Goal: Use online tool/utility: Utilize a website feature to perform a specific function

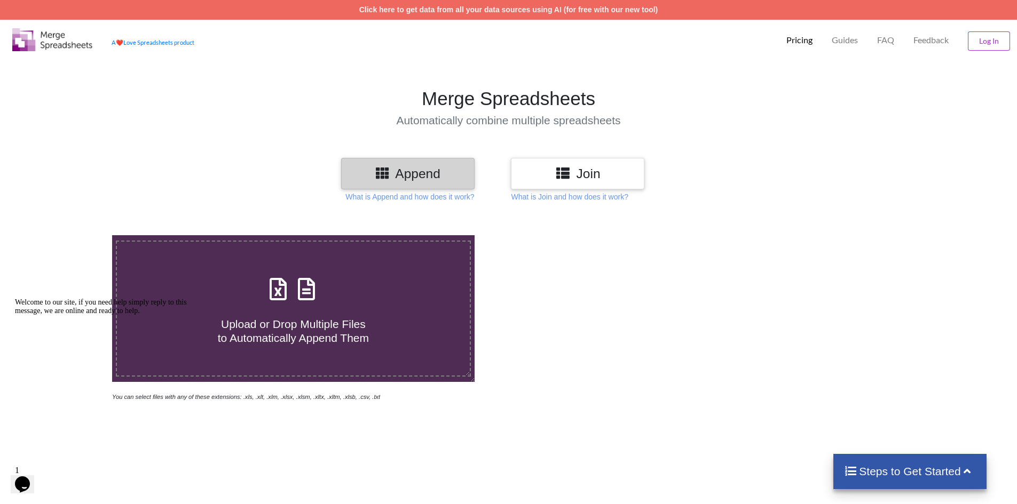
click at [290, 303] on span at bounding box center [293, 290] width 57 height 25
click at [73, 235] on input "Upload or Drop Multiple Files to Automatically Append Them" at bounding box center [73, 235] width 0 height 0
click at [304, 295] on icon at bounding box center [306, 284] width 27 height 22
click at [73, 235] on input "Upload or Drop Multiple Files to Automatically Append Them" at bounding box center [73, 235] width 0 height 0
type input "C:\fakepath\a4.xlsx"
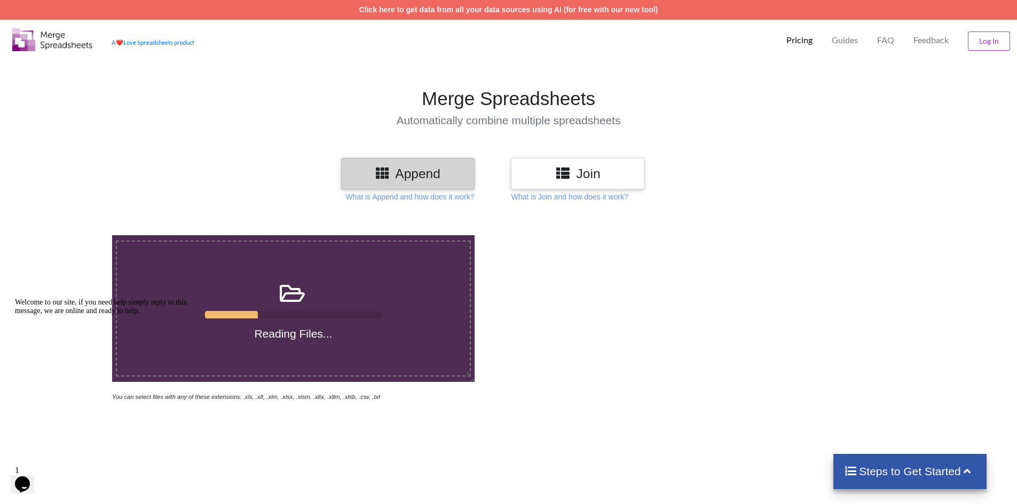
click at [583, 174] on h3 "Join" at bounding box center [577, 173] width 117 height 15
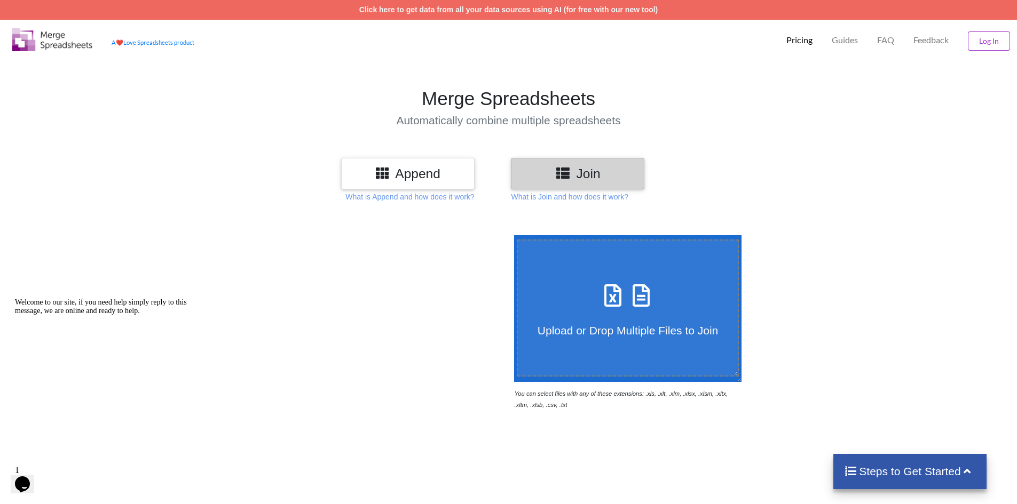
click at [635, 302] on icon at bounding box center [641, 290] width 27 height 22
click at [511, 235] on input "Upload or Drop Multiple Files to Join" at bounding box center [511, 235] width 0 height 0
type input "C:\fakepath\a4.xlsx"
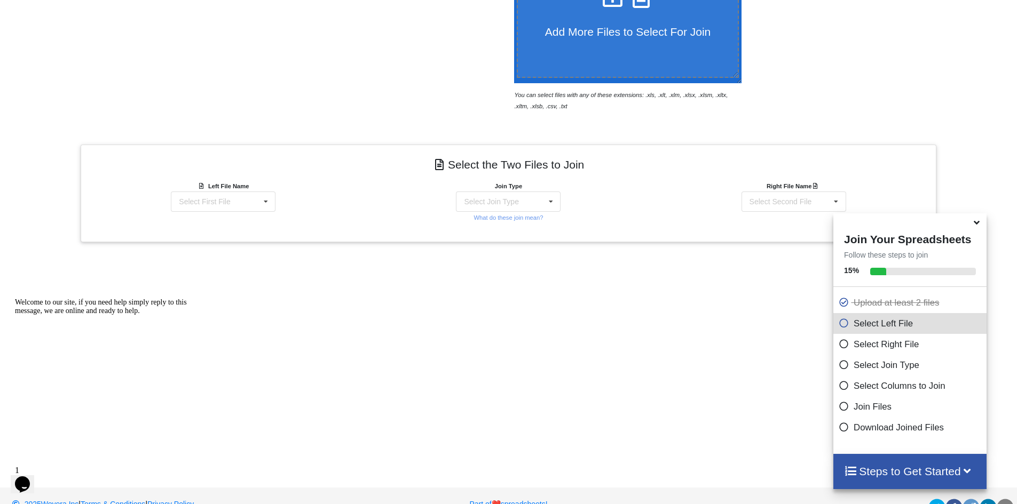
scroll to position [321, 0]
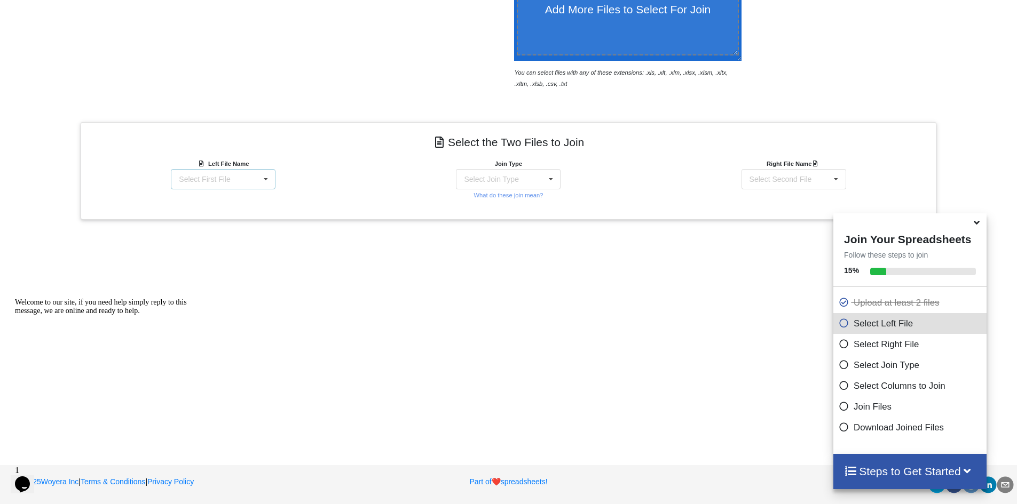
click at [262, 179] on icon at bounding box center [266, 180] width 16 height 20
click at [514, 178] on div "Select Join Type" at bounding box center [491, 179] width 54 height 7
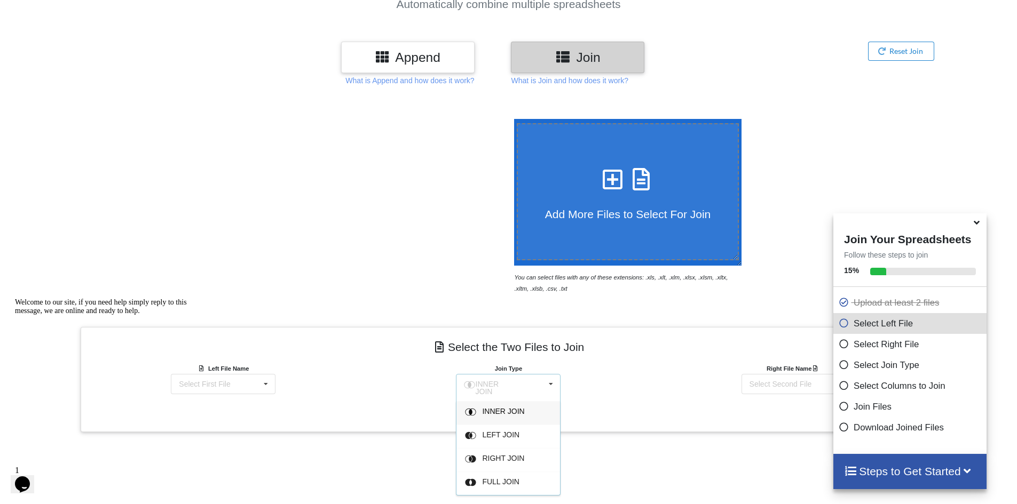
scroll to position [108, 0]
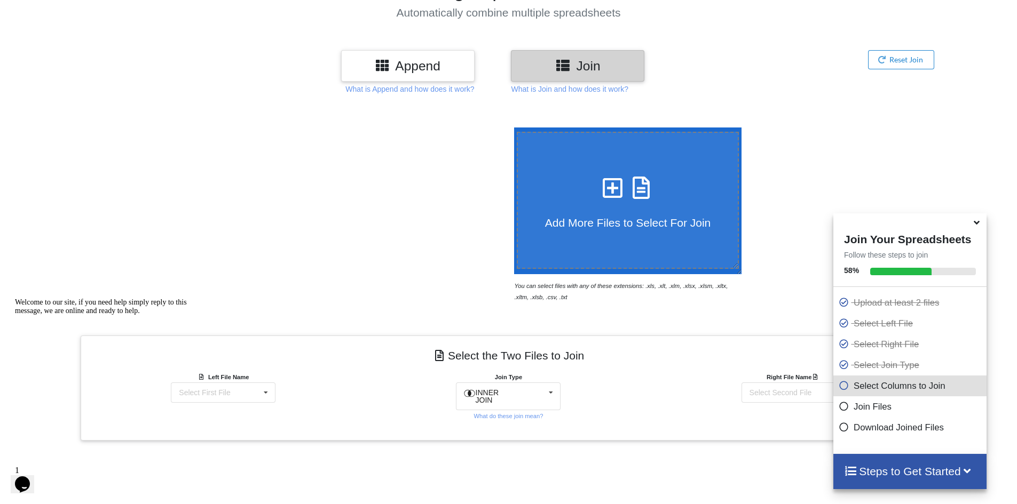
click at [392, 64] on h3 "Append" at bounding box center [407, 65] width 117 height 15
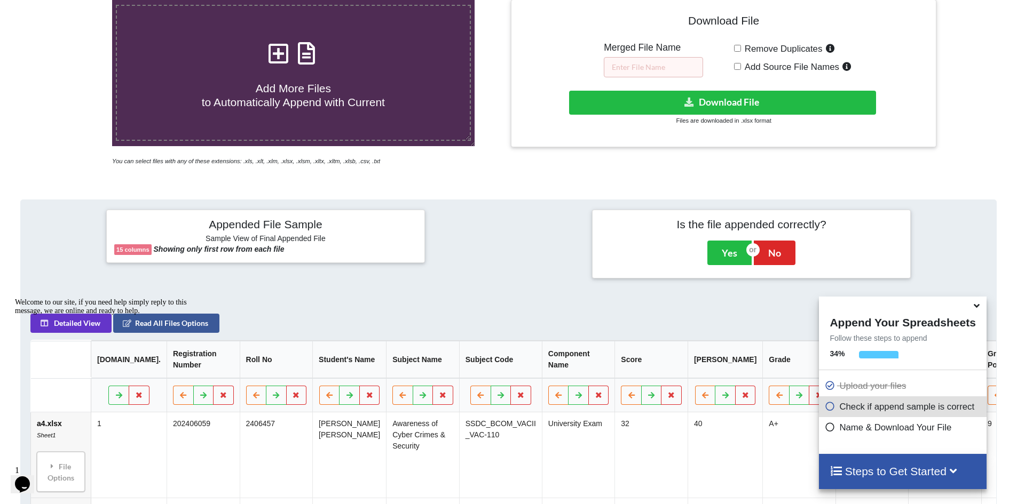
scroll to position [196, 0]
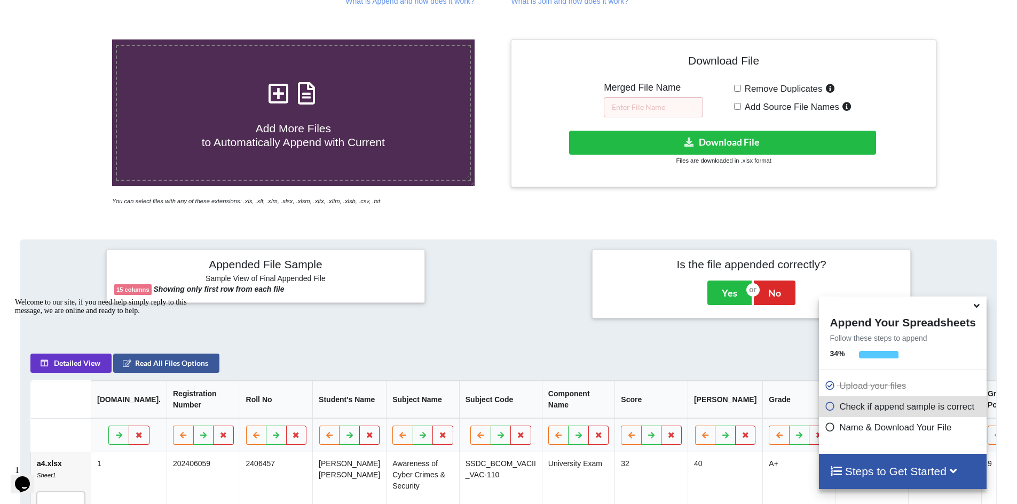
click at [307, 99] on icon at bounding box center [306, 88] width 27 height 22
click at [73, 40] on input "Add More Files to Automatically Append with Current" at bounding box center [73, 40] width 0 height 0
type input "C:\fakepath\a4.xlsx"
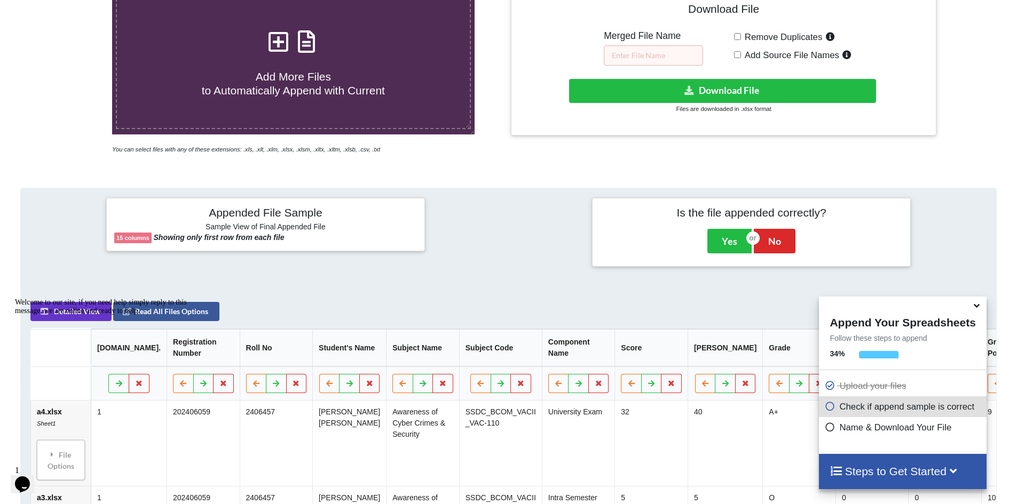
scroll to position [222, 0]
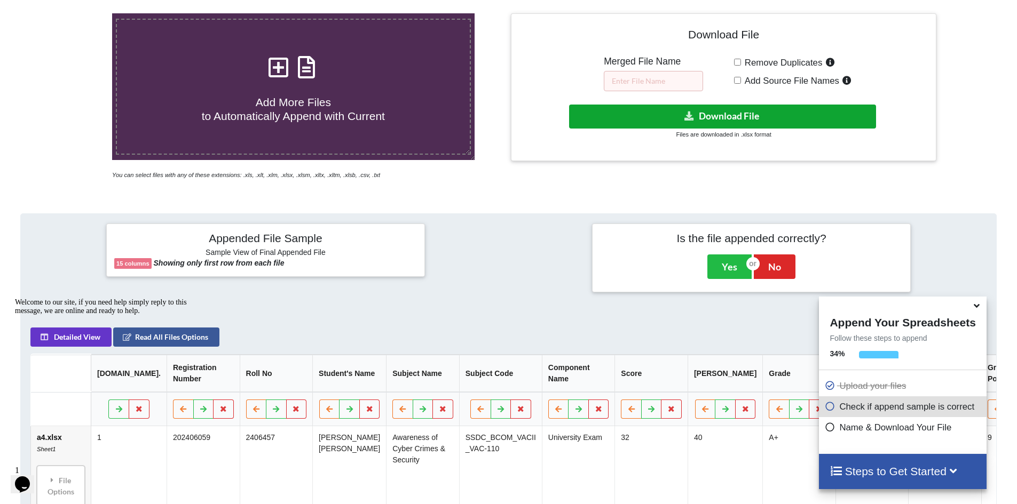
click at [703, 116] on button "Download File" at bounding box center [722, 117] width 307 height 24
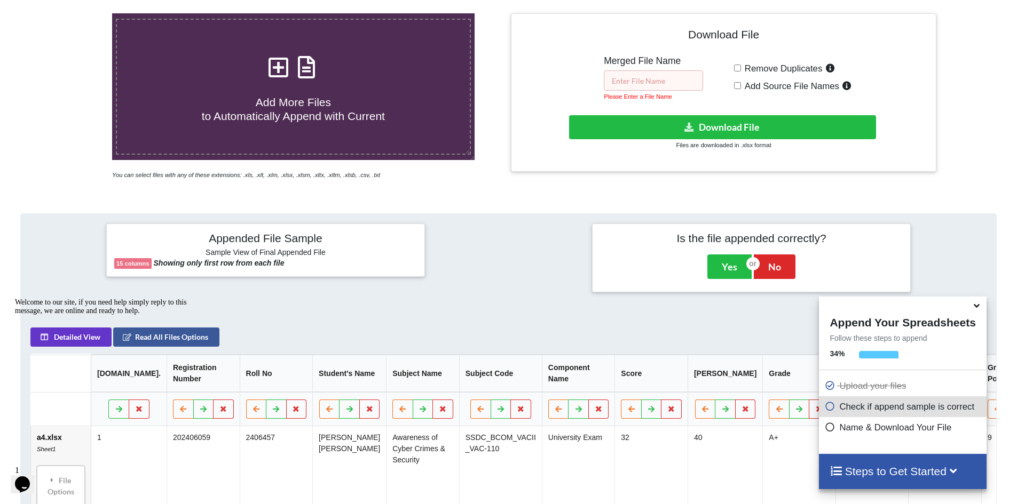
click at [651, 74] on input "text" at bounding box center [653, 80] width 99 height 20
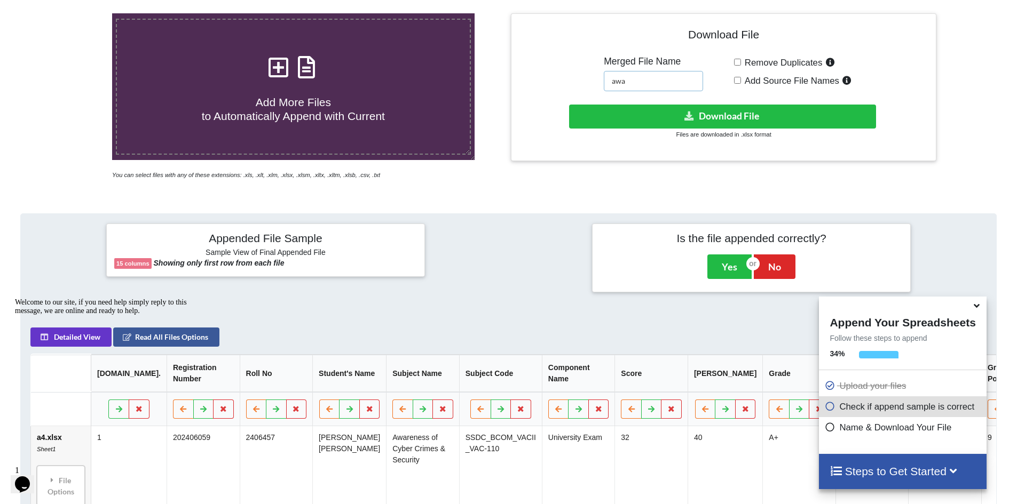
type input "awa"
drag, startPoint x: 688, startPoint y: 104, endPoint x: 691, endPoint y: 109, distance: 6.0
click at [690, 107] on div "Download File Merged File Name awa Remove Duplicates Add Source File Names Down…" at bounding box center [723, 87] width 409 height 132
click at [694, 114] on icon at bounding box center [689, 116] width 11 height 8
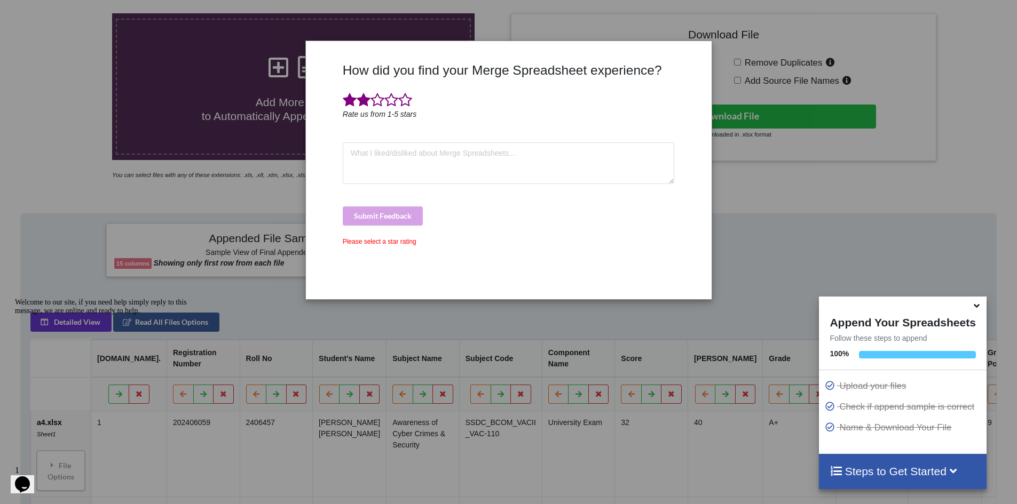
click at [361, 99] on span at bounding box center [364, 100] width 14 height 15
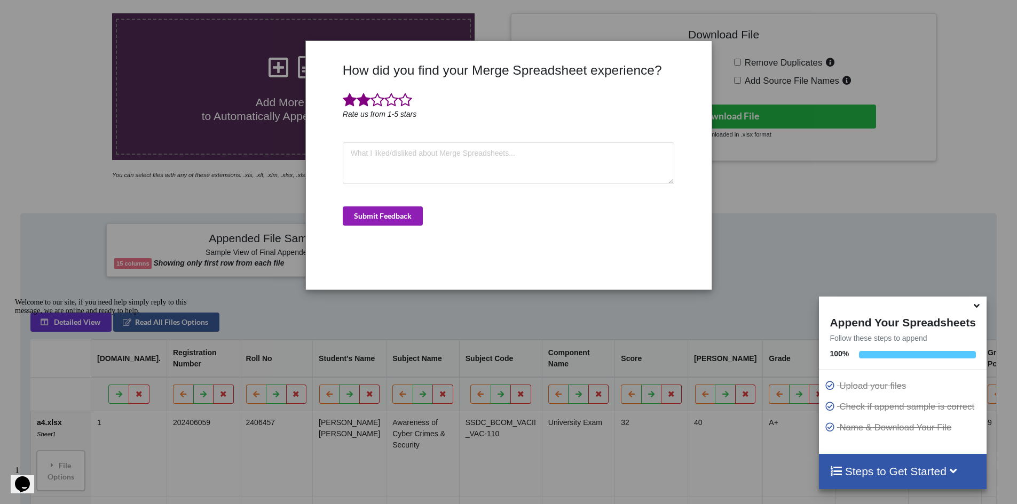
click at [381, 224] on button "Submit Feedback" at bounding box center [383, 216] width 80 height 19
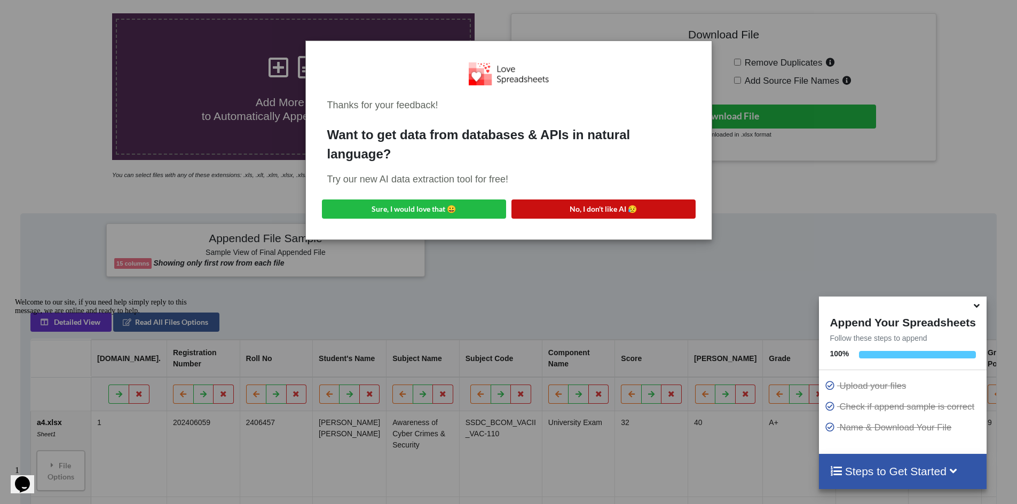
click at [617, 212] on button "No, I don't like AI 😥" at bounding box center [603, 209] width 184 height 19
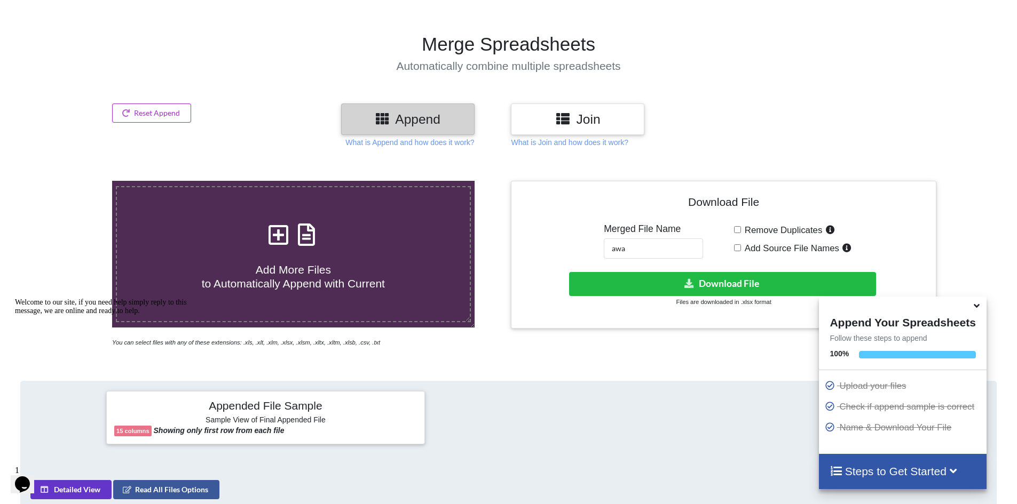
scroll to position [53, 0]
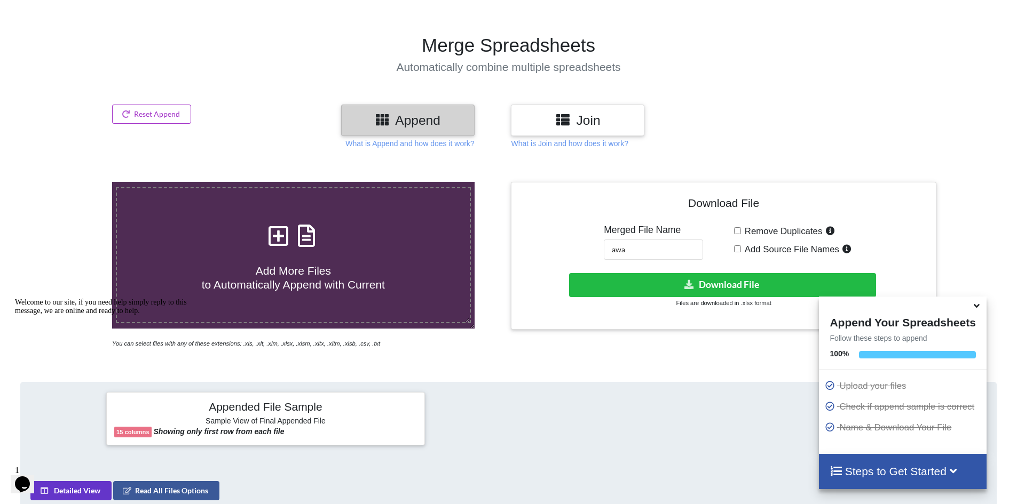
click at [284, 242] on icon at bounding box center [278, 230] width 27 height 22
click at [73, 182] on input "Add More Files to Automatically Append with Current" at bounding box center [73, 182] width 0 height 0
click at [736, 231] on input "Remove Duplicates" at bounding box center [737, 230] width 7 height 7
checkbox input "true"
click at [705, 285] on button "Download File" at bounding box center [722, 285] width 307 height 24
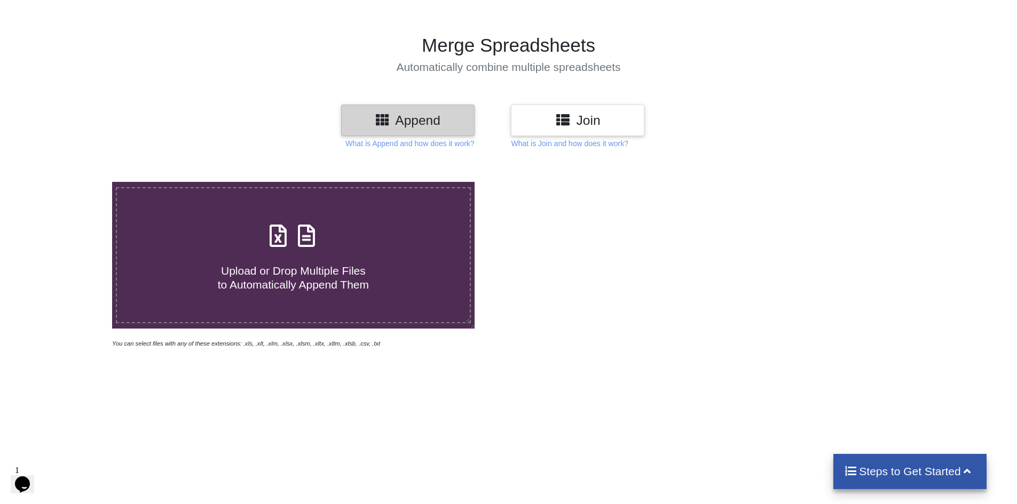
click at [289, 241] on icon at bounding box center [278, 230] width 27 height 22
click at [73, 182] on input "Upload or Drop Multiple Files to Automatically Append Them" at bounding box center [73, 182] width 0 height 0
type input "C:\fakepath\e5.xlsx"
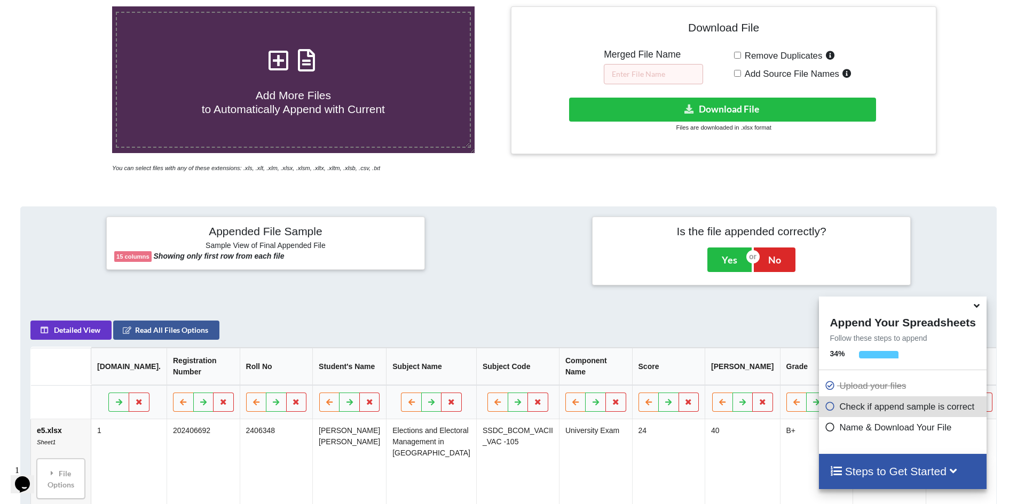
scroll to position [222, 0]
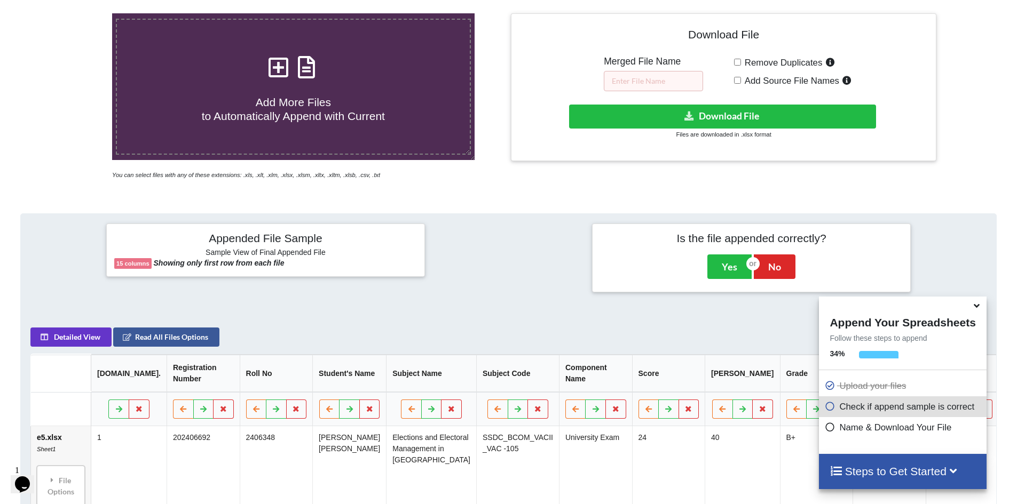
click at [737, 61] on input "Remove Duplicates" at bounding box center [737, 62] width 7 height 7
checkbox input "true"
click at [666, 84] on input "text" at bounding box center [653, 81] width 99 height 20
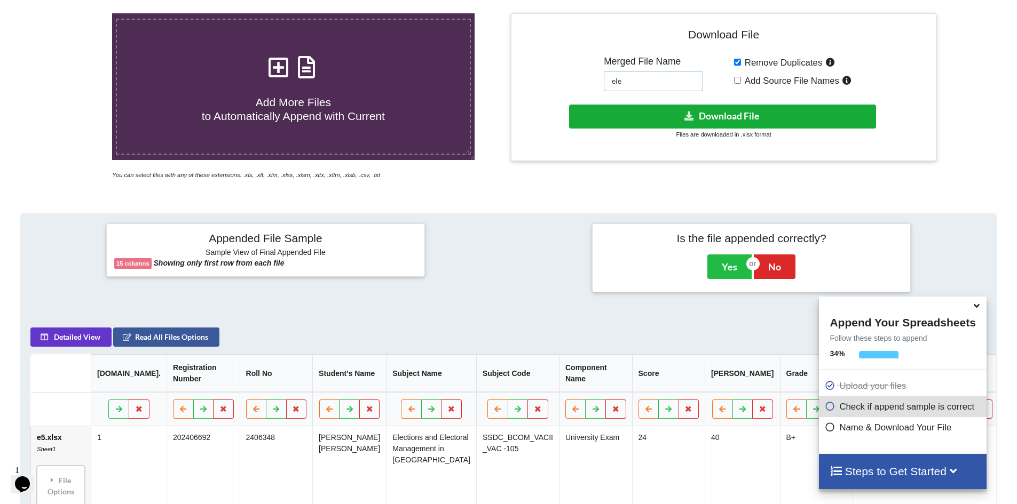
type input "ele"
click at [733, 113] on button "Download File" at bounding box center [722, 117] width 307 height 24
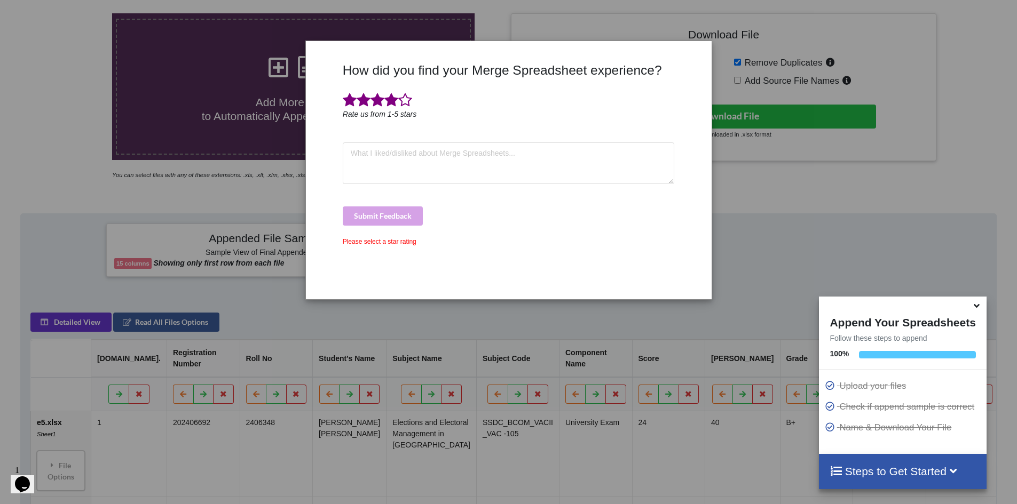
click at [389, 101] on span at bounding box center [391, 100] width 14 height 15
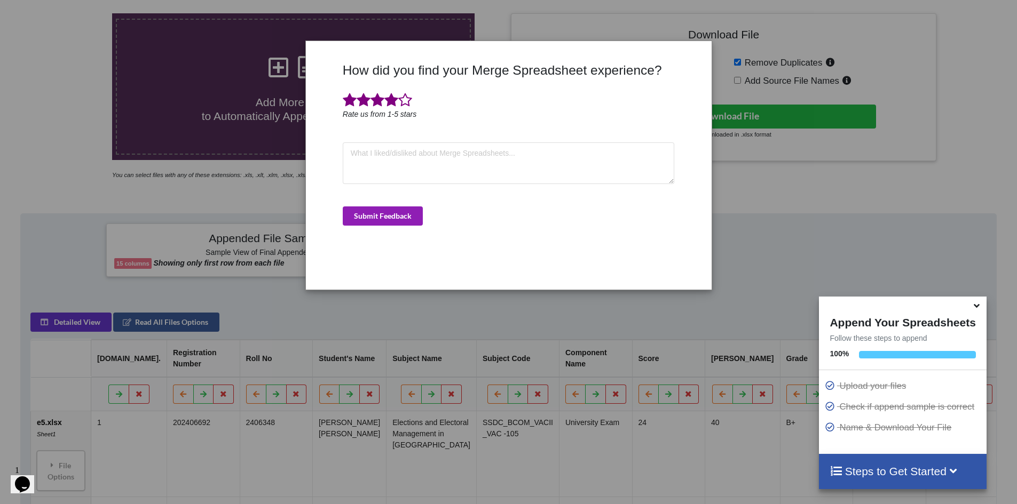
drag, startPoint x: 393, startPoint y: 216, endPoint x: 379, endPoint y: 227, distance: 17.9
click at [393, 216] on button "Submit Feedback" at bounding box center [383, 216] width 80 height 19
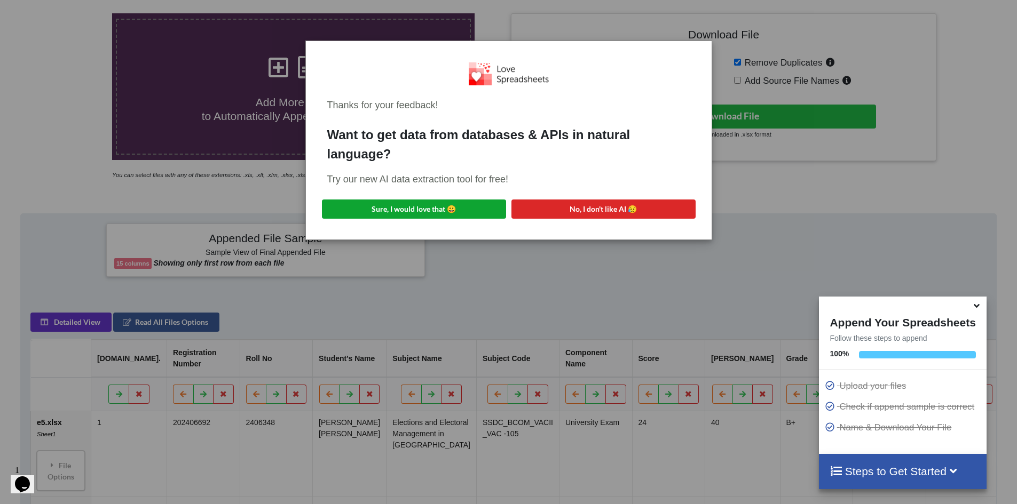
click at [413, 206] on button "Sure, I would love that 😀" at bounding box center [414, 209] width 184 height 19
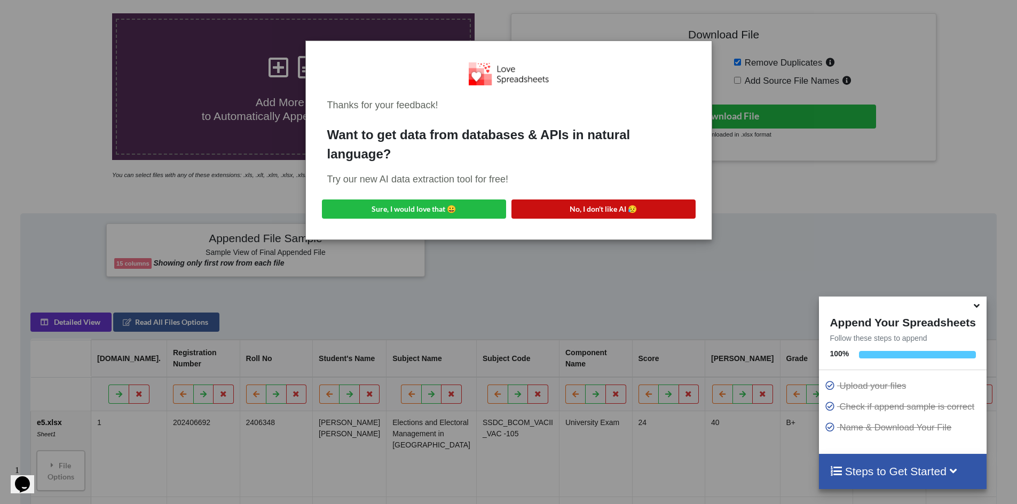
click at [586, 204] on button "No, I don't like AI 😥" at bounding box center [603, 209] width 184 height 19
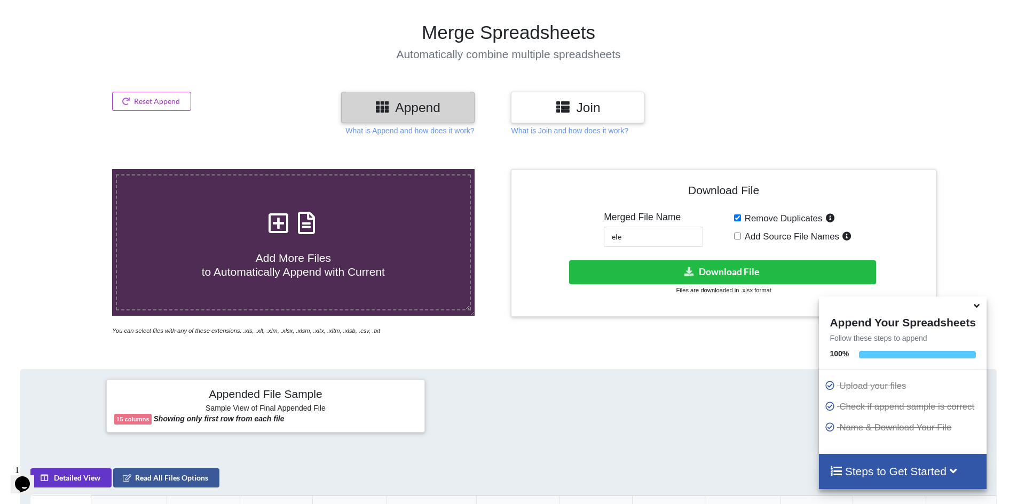
scroll to position [62, 0]
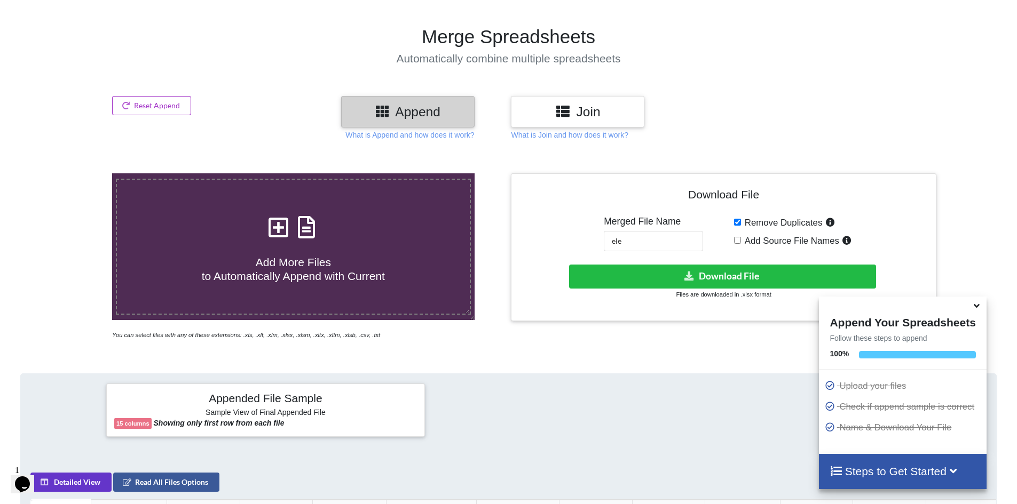
click at [299, 231] on icon at bounding box center [306, 222] width 27 height 22
click at [73, 173] on input "Add More Files to Automatically Append with Current" at bounding box center [73, 173] width 0 height 0
type input "C:\fakepath\d8.xlsx"
click at [640, 238] on input "ele" at bounding box center [653, 241] width 99 height 20
drag, startPoint x: 640, startPoint y: 238, endPoint x: 581, endPoint y: 240, distance: 59.3
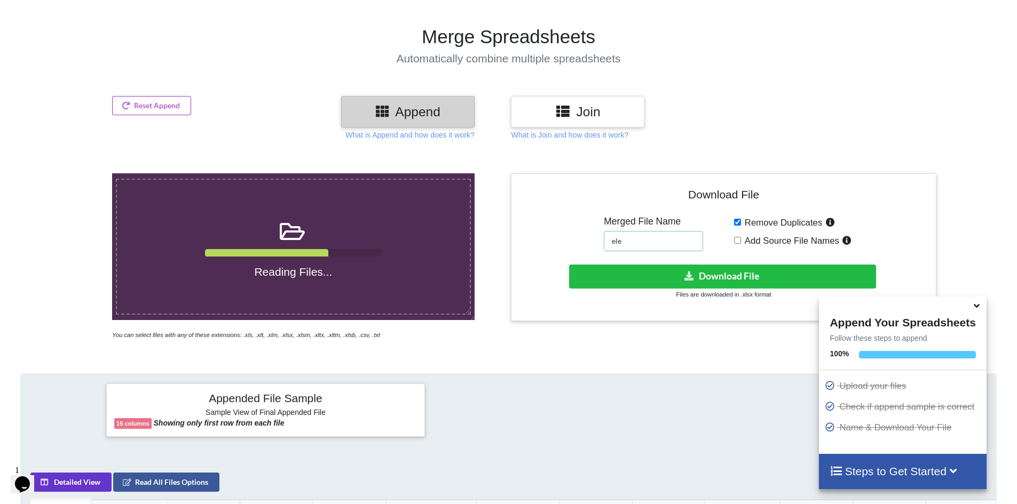
click at [581, 240] on div "Download File Merged File Name ele Remove Duplicates Add Source File Names Down…" at bounding box center [723, 248] width 409 height 132
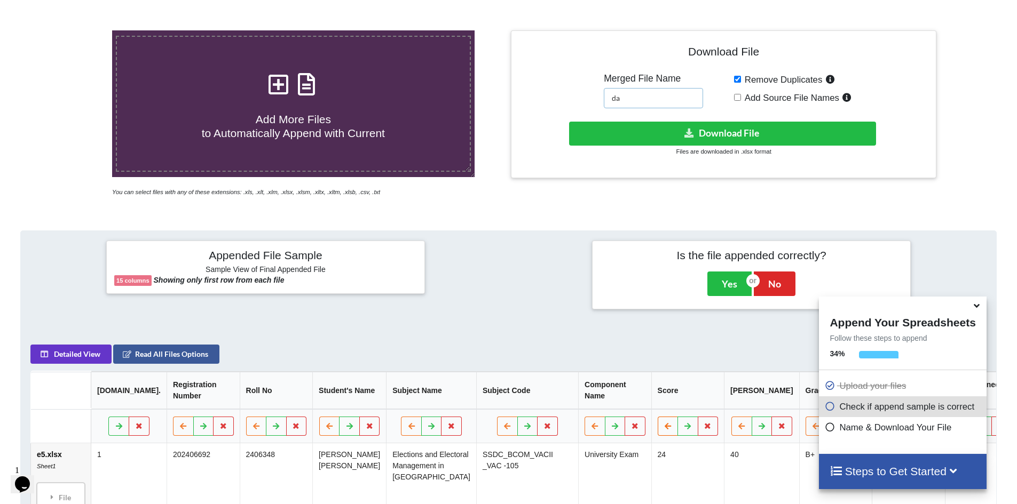
scroll to position [31, 0]
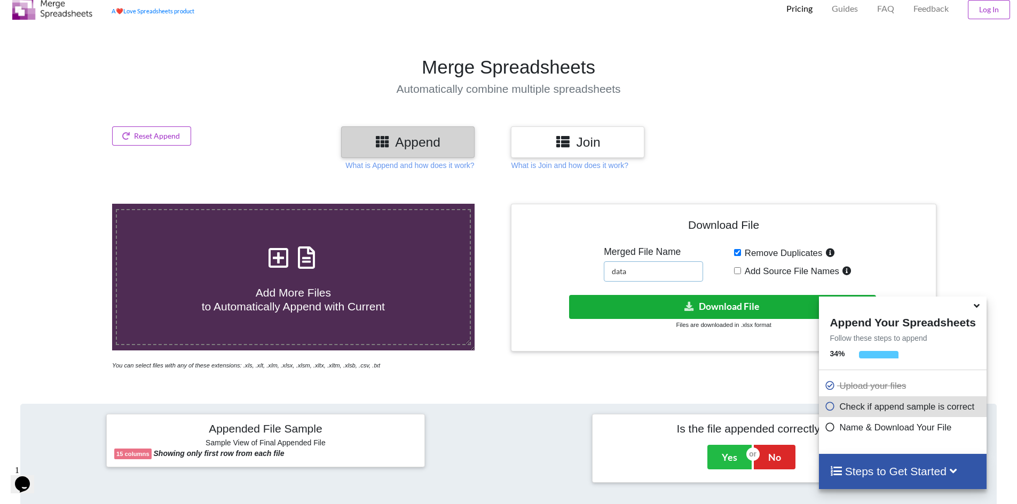
type input "data"
click at [711, 312] on button "Download File" at bounding box center [722, 307] width 307 height 24
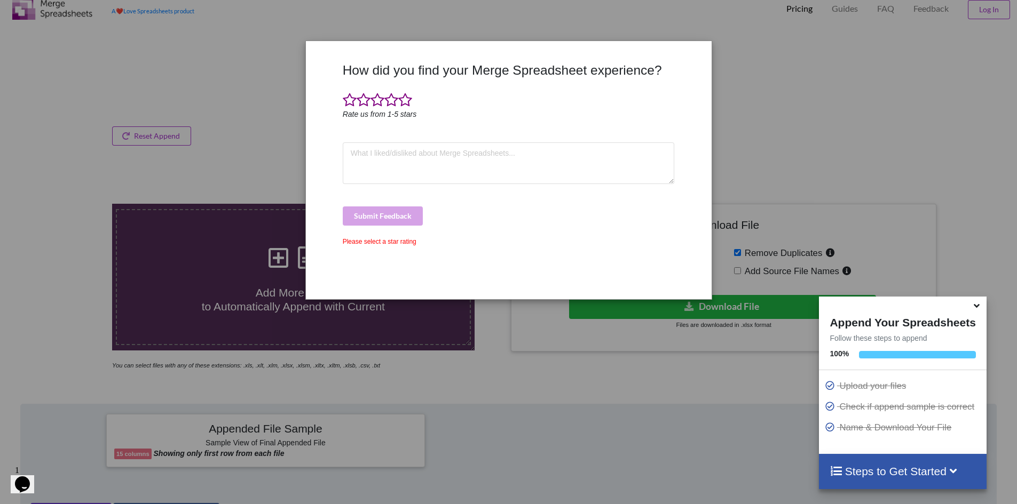
click at [595, 215] on div "Submit Feedback" at bounding box center [509, 216] width 332 height 19
click at [769, 55] on div "How did you find your Merge Spreadsheet experience? Rate us from 1-5 stars Subm…" at bounding box center [508, 252] width 1017 height 504
click at [975, 307] on icon at bounding box center [976, 304] width 11 height 10
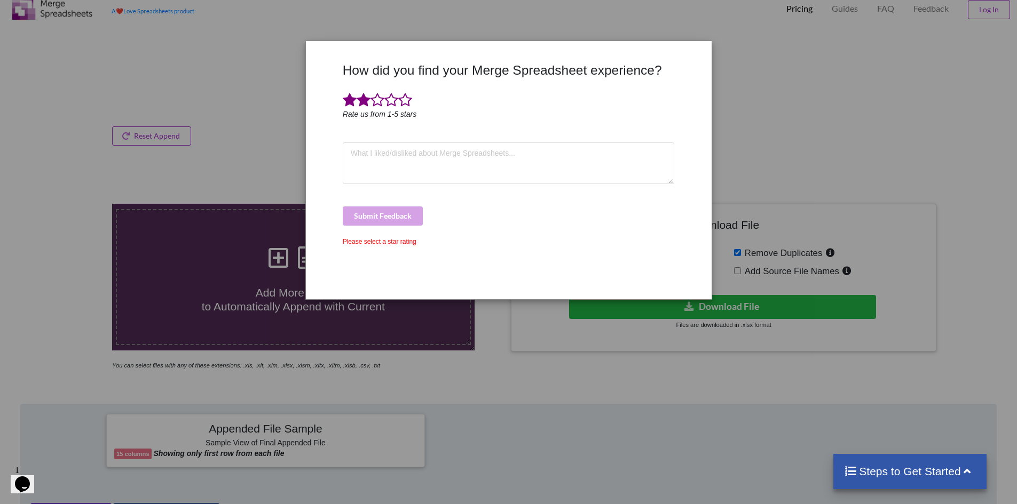
click at [361, 97] on span at bounding box center [364, 100] width 14 height 15
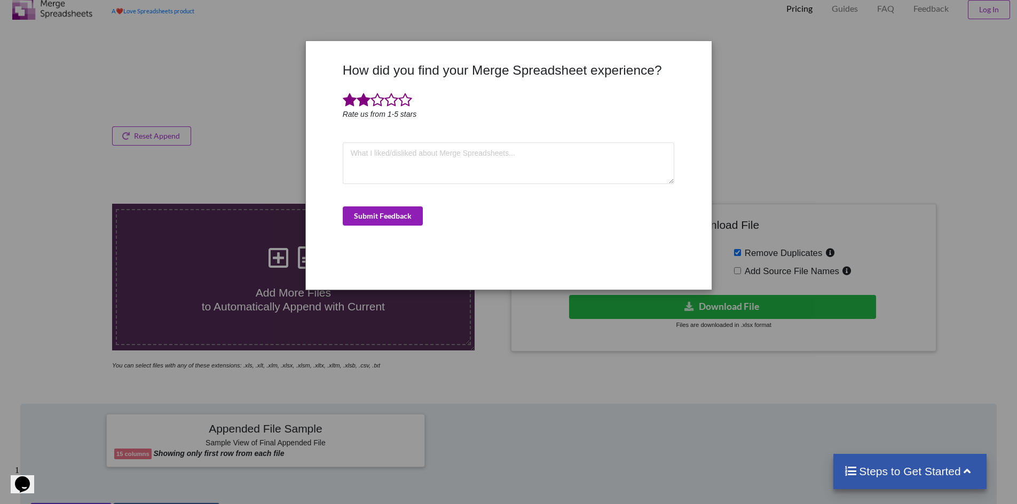
click at [408, 215] on button "Submit Feedback" at bounding box center [383, 216] width 80 height 19
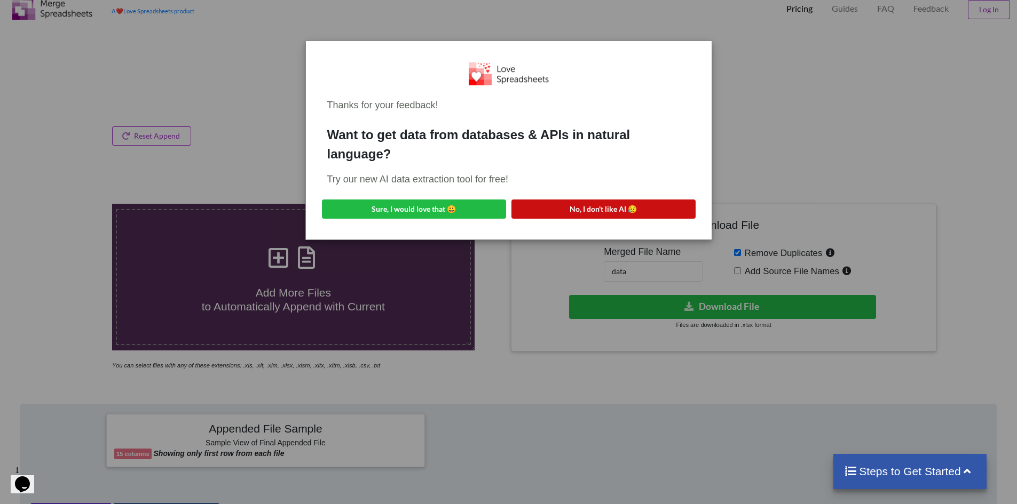
click at [574, 209] on button "No, I don't like AI 😥" at bounding box center [603, 209] width 184 height 19
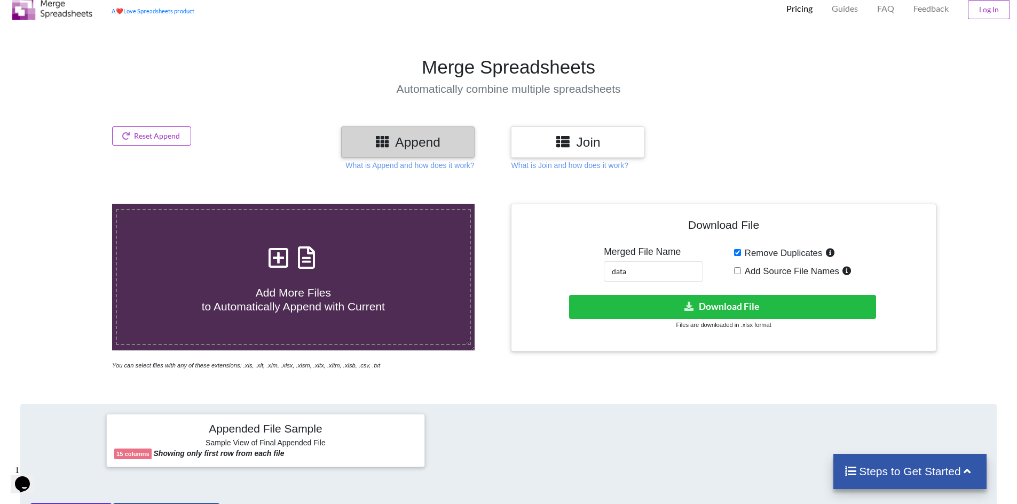
click at [286, 256] on icon at bounding box center [278, 252] width 27 height 22
click at [73, 204] on input "Add More Files to Automatically Append with Current" at bounding box center [73, 204] width 0 height 0
click at [740, 308] on button "Download File" at bounding box center [722, 307] width 307 height 24
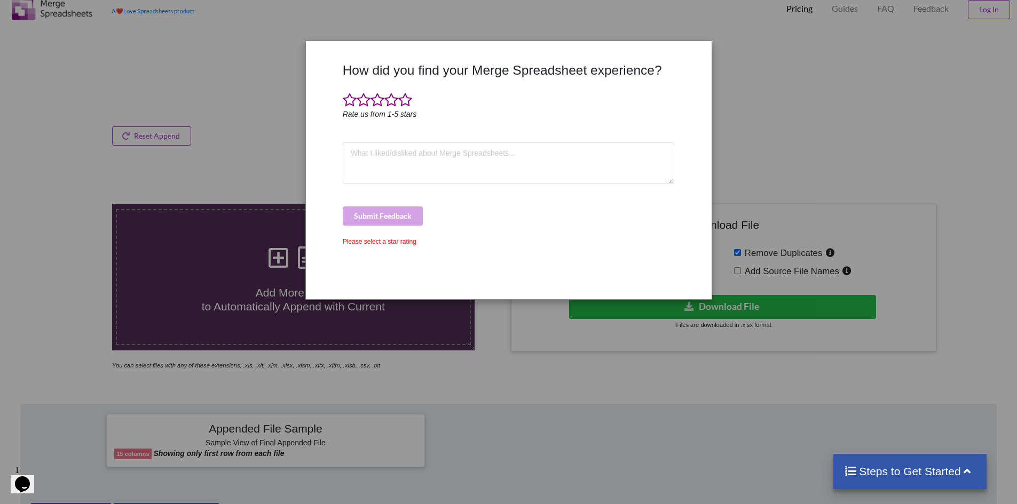
click at [822, 132] on div "How did you find your Merge Spreadsheet experience? Rate us from 1-5 stars Subm…" at bounding box center [508, 252] width 1017 height 504
click at [350, 94] on span at bounding box center [350, 100] width 14 height 15
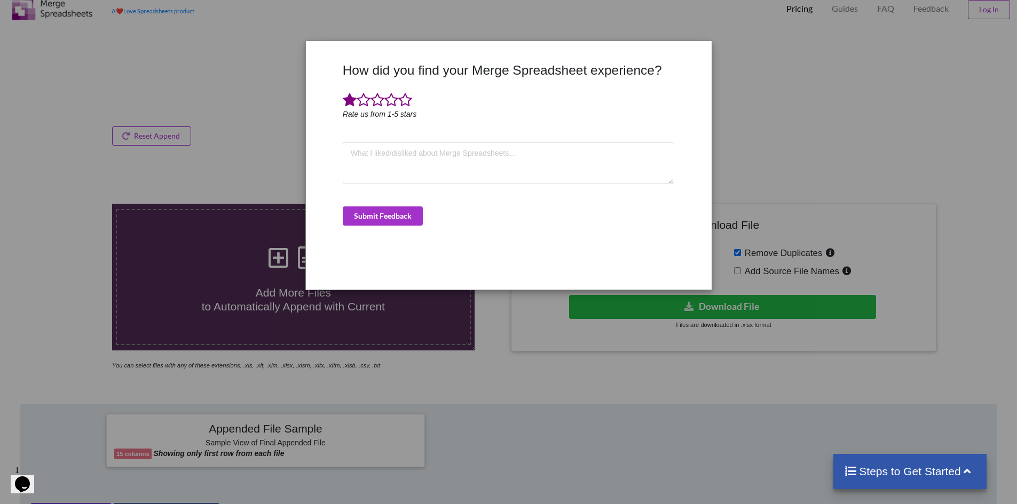
click at [369, 227] on div "How did you find your Merge Spreadsheet experience? Rate us from 1-5 stars Subm…" at bounding box center [508, 171] width 337 height 219
drag, startPoint x: 374, startPoint y: 222, endPoint x: 546, endPoint y: 272, distance: 178.9
click at [374, 222] on button "Submit Feedback" at bounding box center [383, 216] width 80 height 19
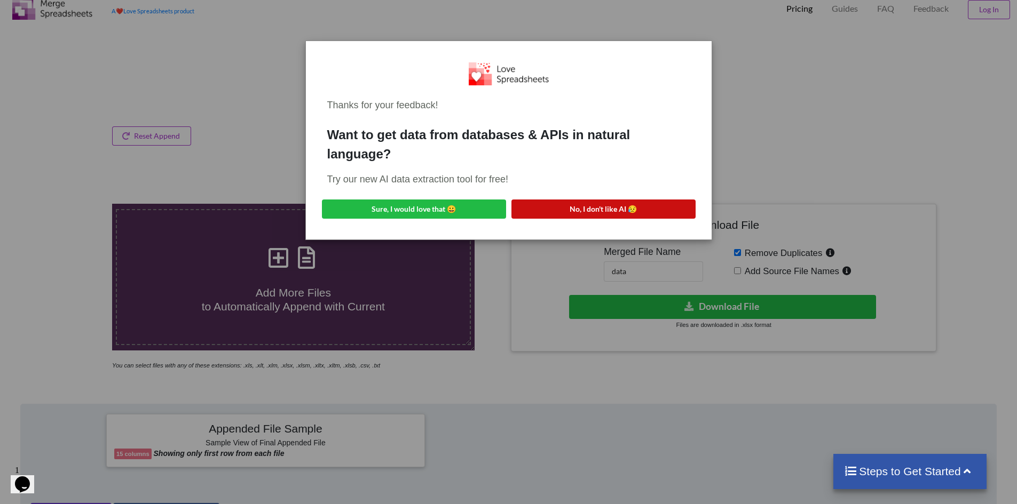
click at [589, 208] on button "No, I don't like AI 😥" at bounding box center [603, 209] width 184 height 19
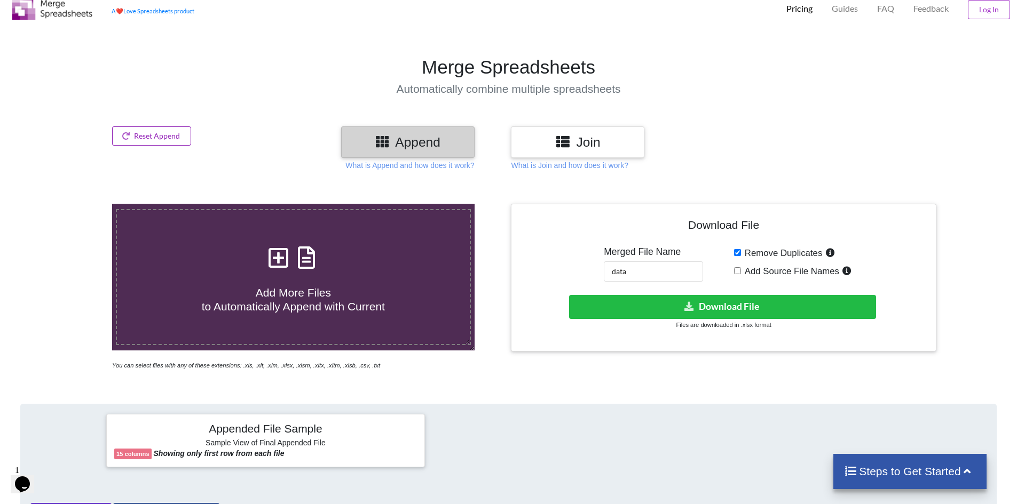
click at [175, 139] on button "Reset Append" at bounding box center [151, 136] width 79 height 19
click at [120, 85] on button "Reset Append" at bounding box center [123, 85] width 68 height 19
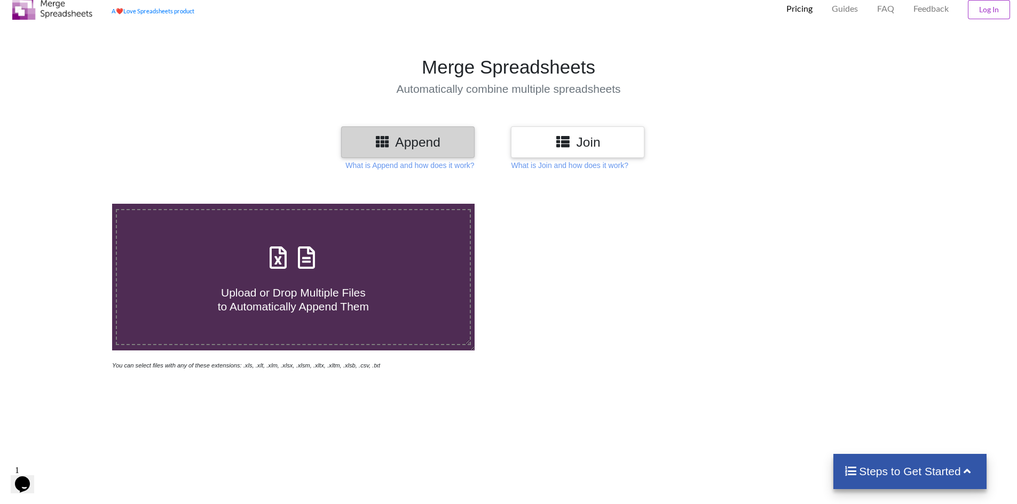
click at [305, 261] on icon at bounding box center [306, 252] width 27 height 22
click at [73, 204] on input "Upload or Drop Multiple Files to Automatically Append Them" at bounding box center [73, 204] width 0 height 0
type input "C:\fakepath\d7.xlsx"
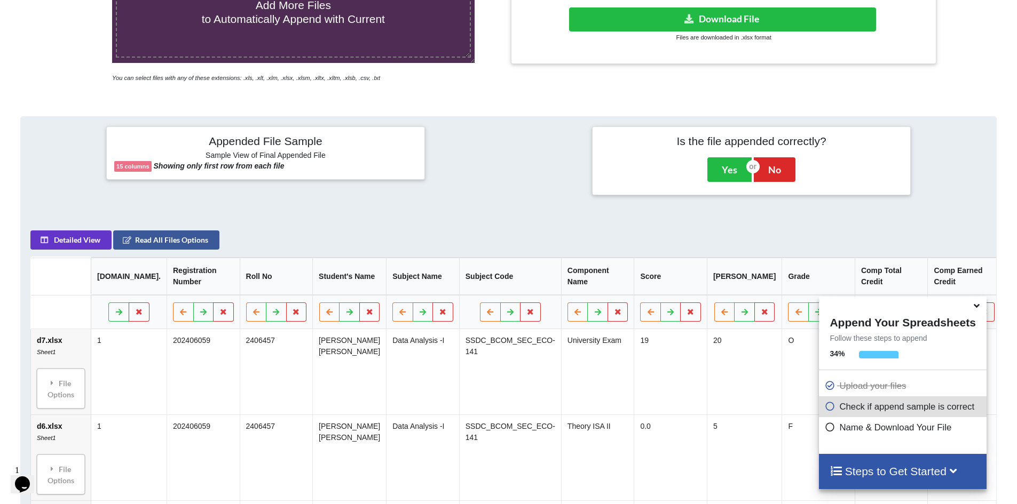
scroll to position [222, 0]
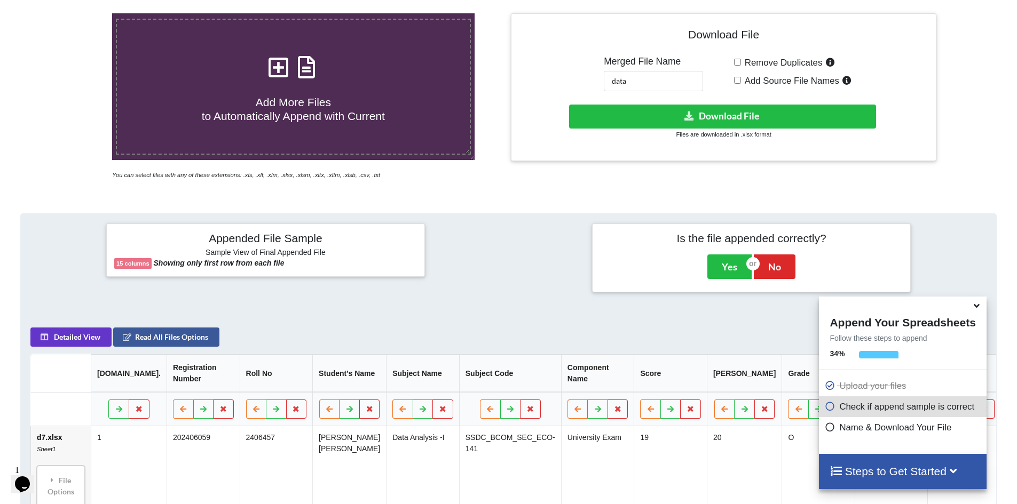
click at [738, 60] on input "Remove Duplicates" at bounding box center [737, 62] width 7 height 7
checkbox input "true"
click at [701, 110] on button "Download File" at bounding box center [722, 117] width 307 height 24
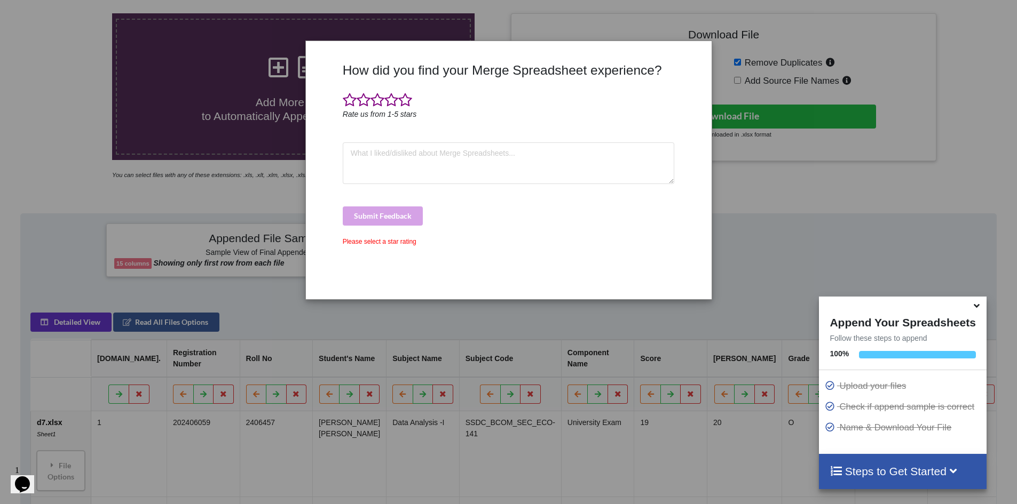
click at [36, 176] on div "How did you find your Merge Spreadsheet experience? Rate us from 1-5 stars Subm…" at bounding box center [508, 252] width 1017 height 504
